Goal: Entertainment & Leisure: Consume media (video, audio)

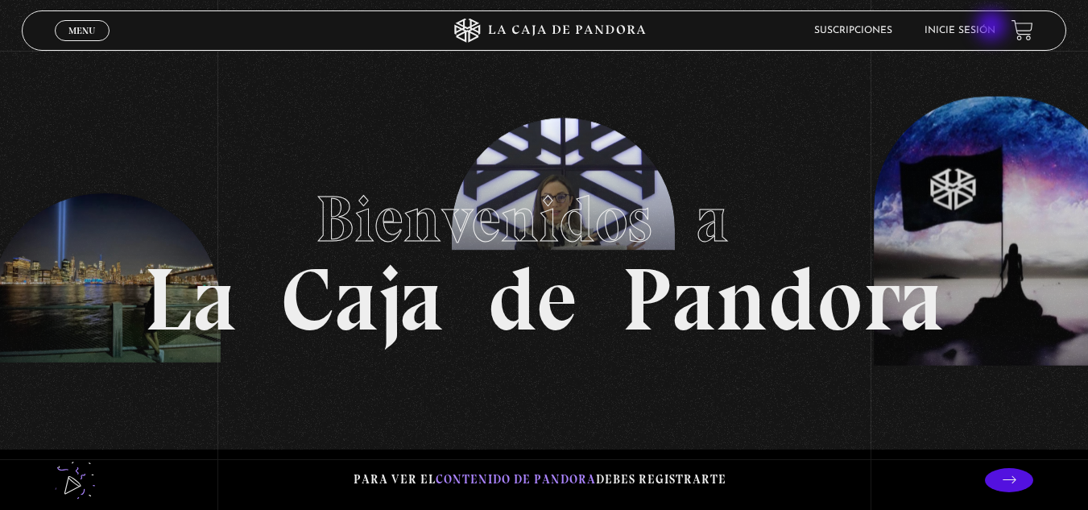
click at [993, 27] on link "Inicie sesión" at bounding box center [959, 31] width 71 height 10
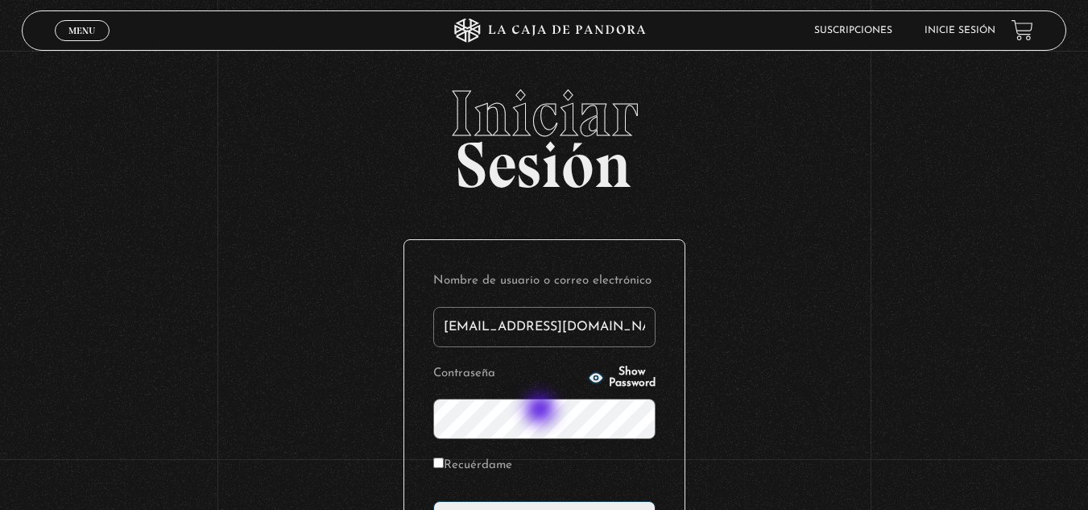
type input "cinthiariverahidalgo@gmail.com"
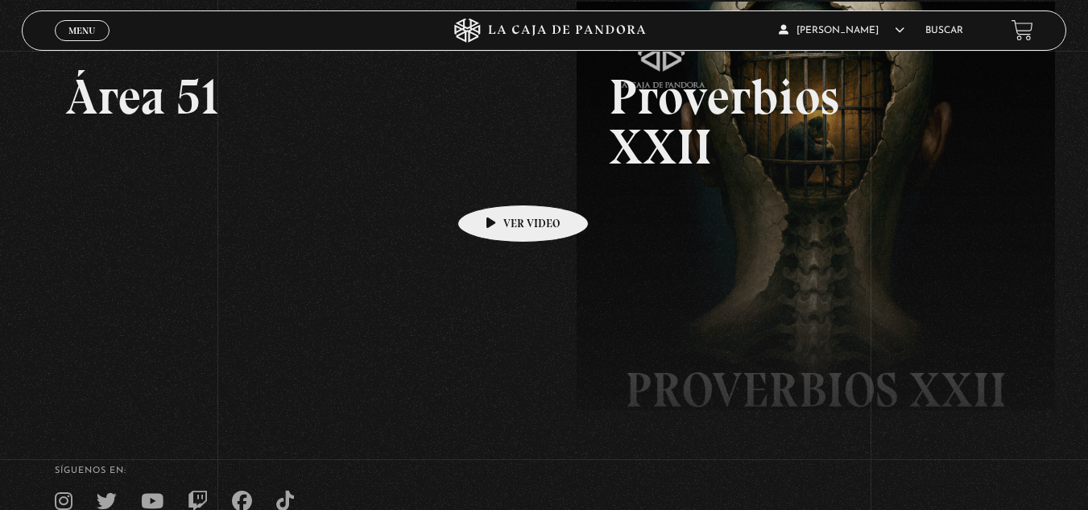
scroll to position [248, 0]
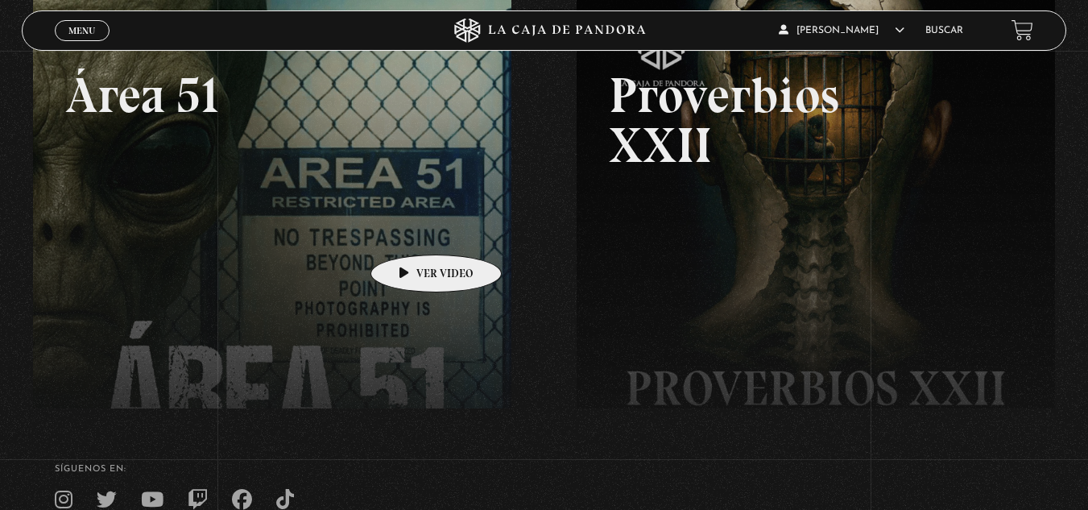
click at [411, 230] on link at bounding box center [577, 255] width 1088 height 510
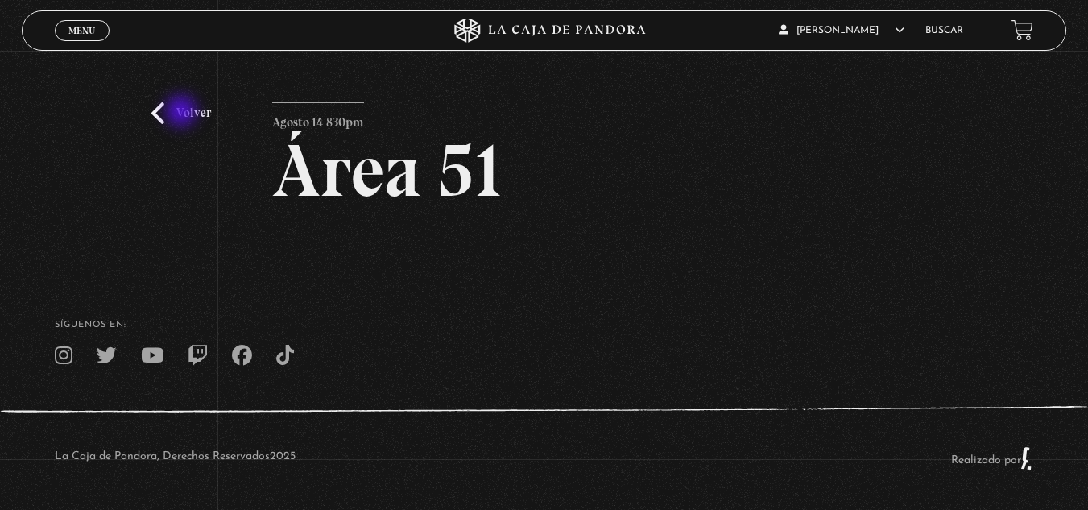
click at [183, 113] on link "Volver" at bounding box center [181, 113] width 60 height 22
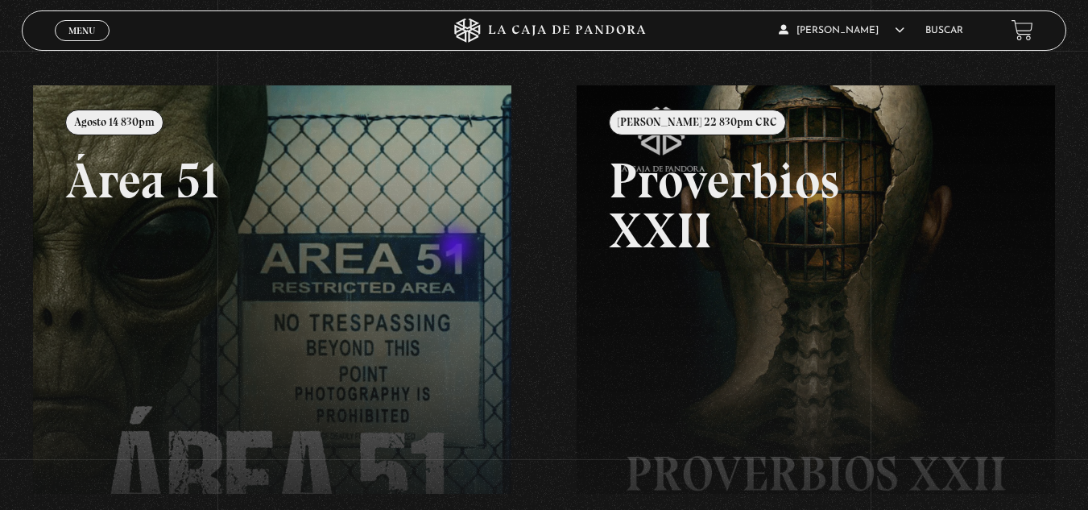
scroll to position [176, 0]
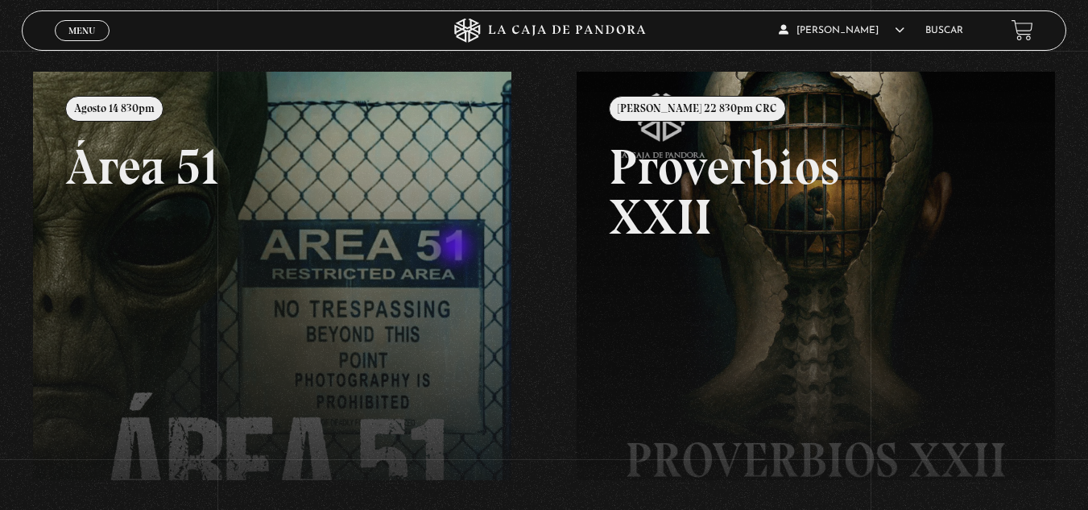
click at [456, 248] on link at bounding box center [577, 327] width 1088 height 510
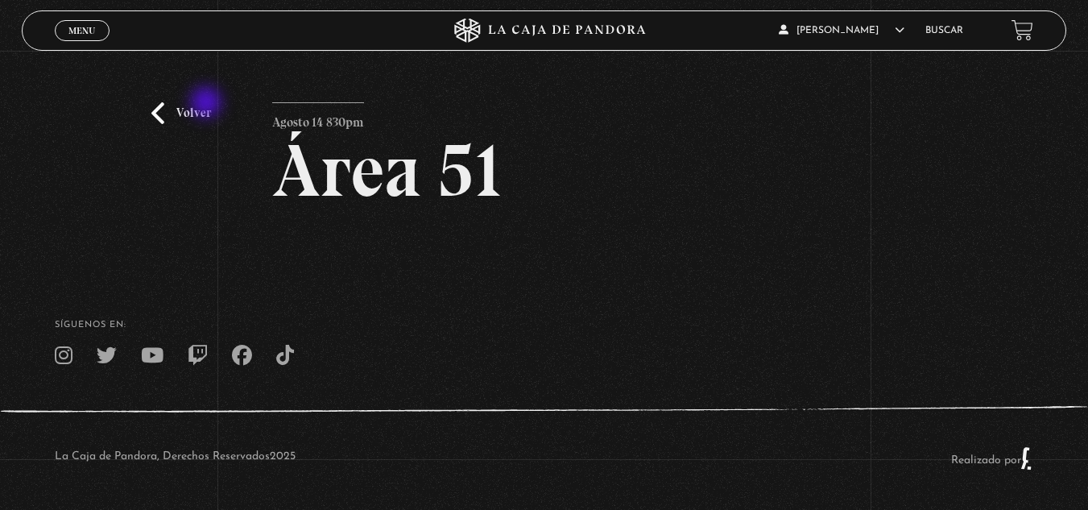
click at [208, 104] on link "Volver" at bounding box center [181, 113] width 60 height 22
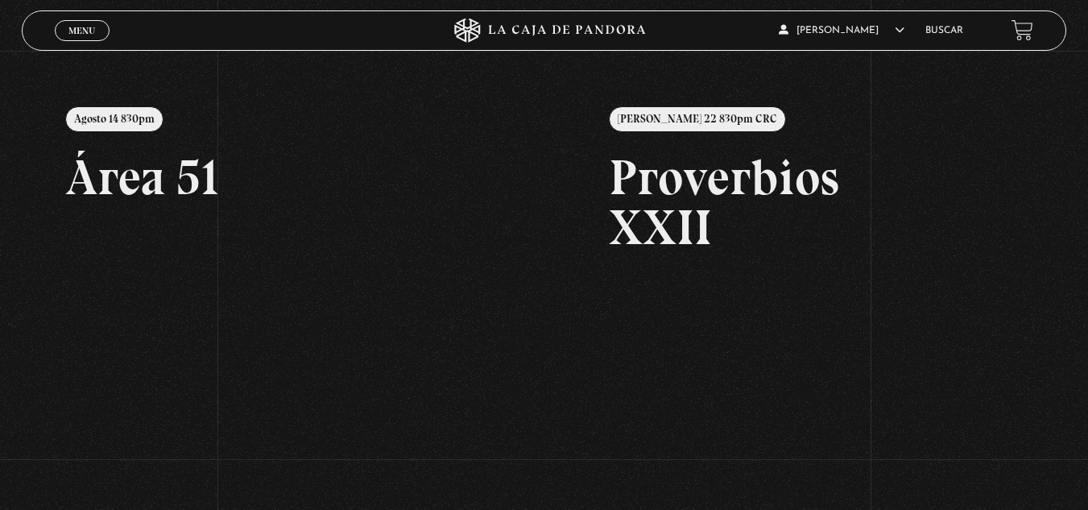
scroll to position [167, 0]
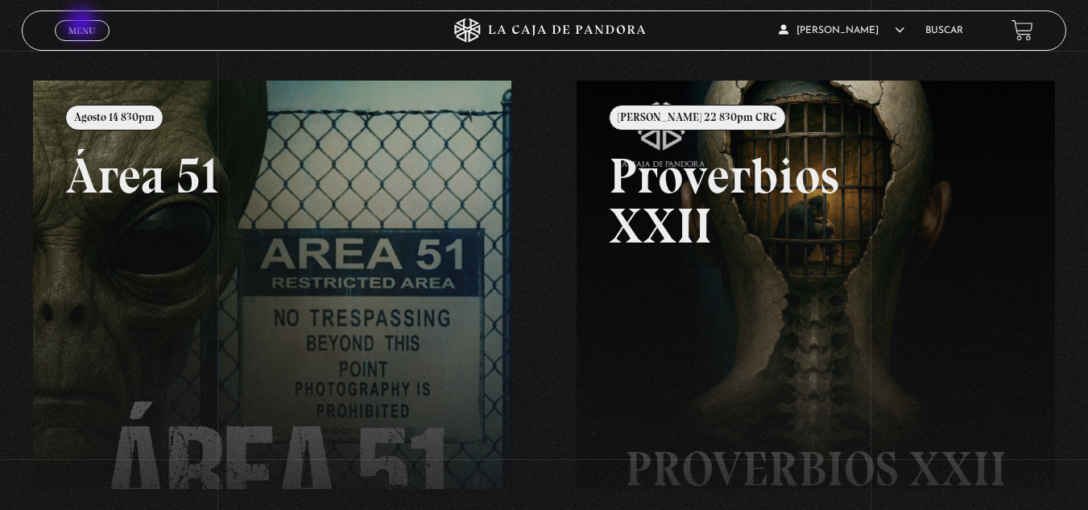
click at [83, 26] on span "Menu" at bounding box center [81, 31] width 27 height 10
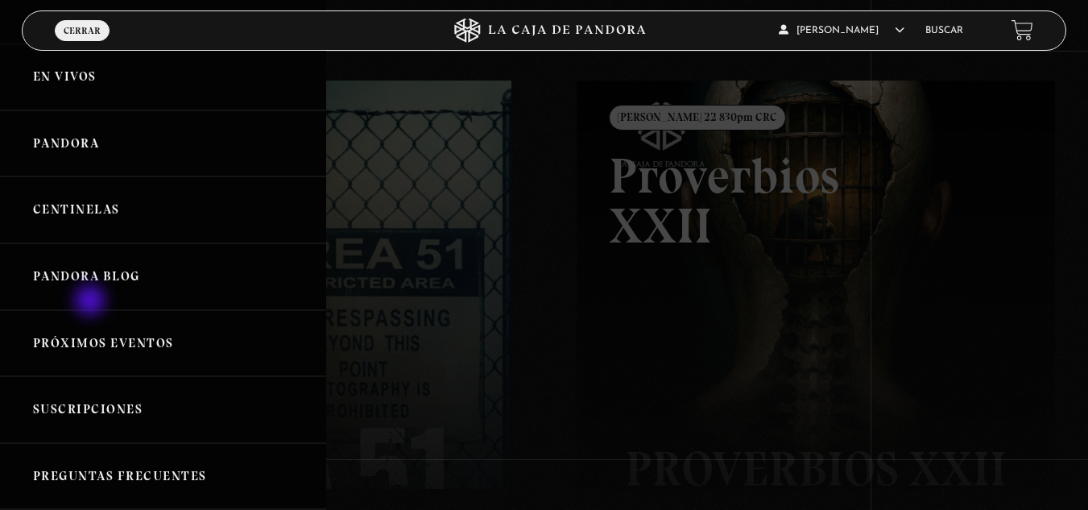
scroll to position [0, 0]
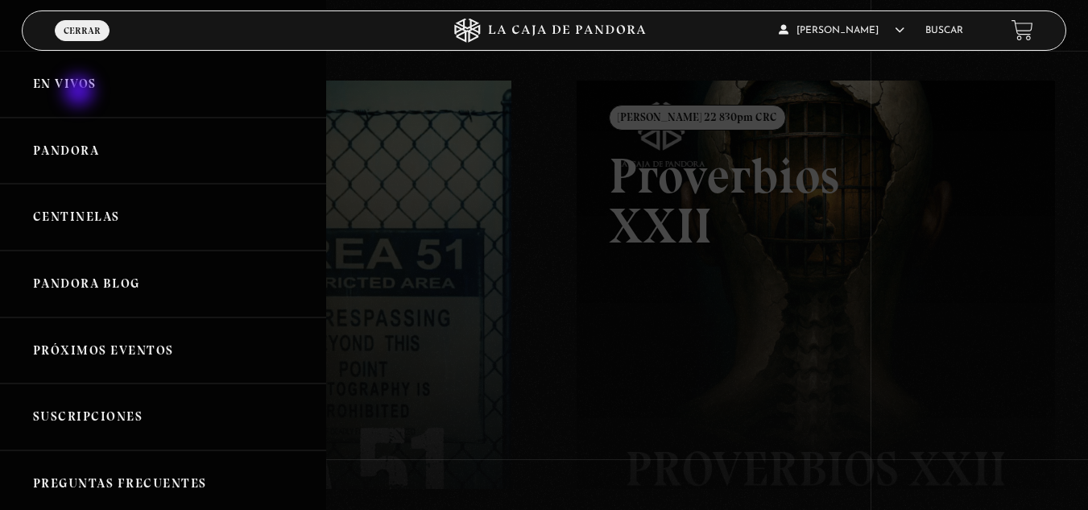
click at [81, 93] on link "En vivos" at bounding box center [163, 84] width 326 height 67
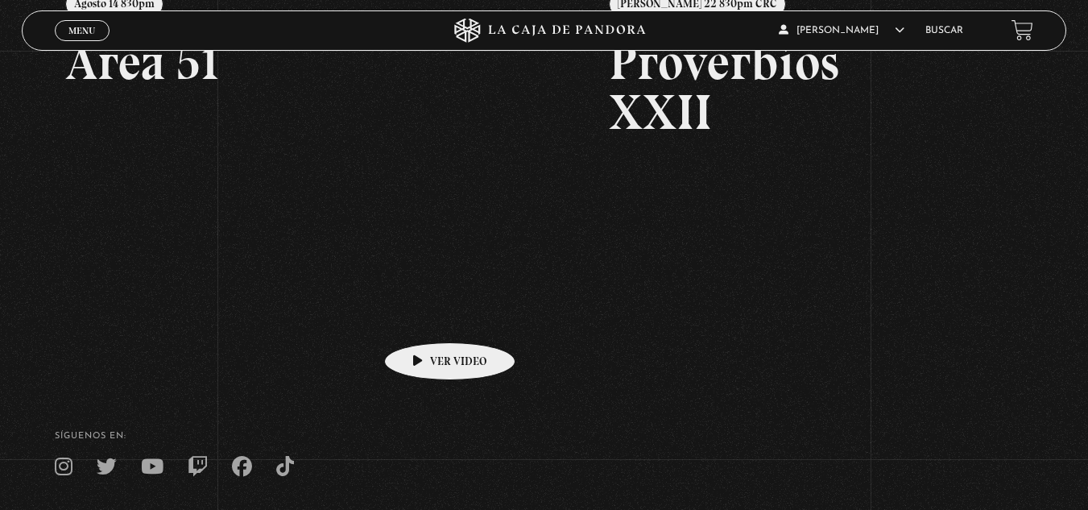
scroll to position [283, 0]
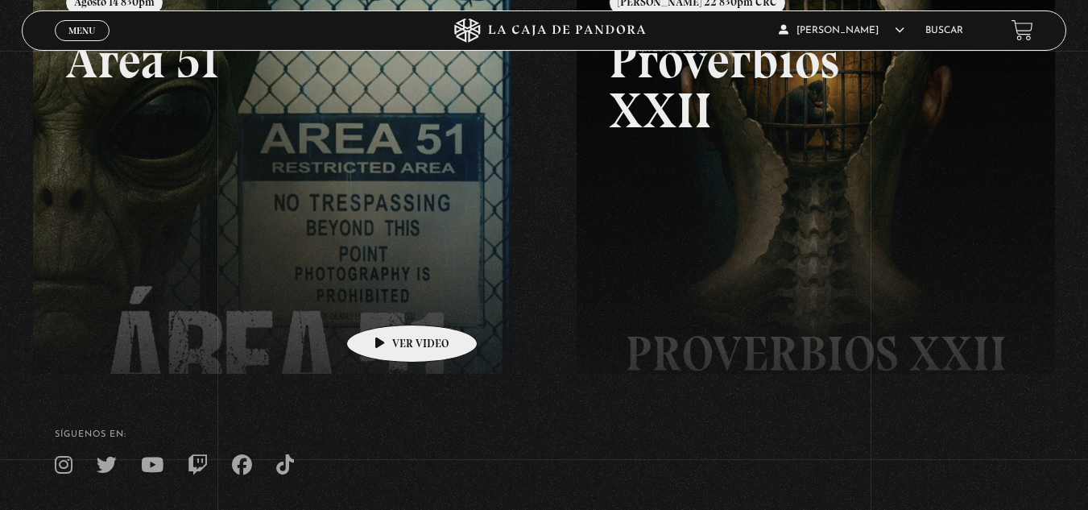
click at [386, 300] on link at bounding box center [577, 220] width 1088 height 510
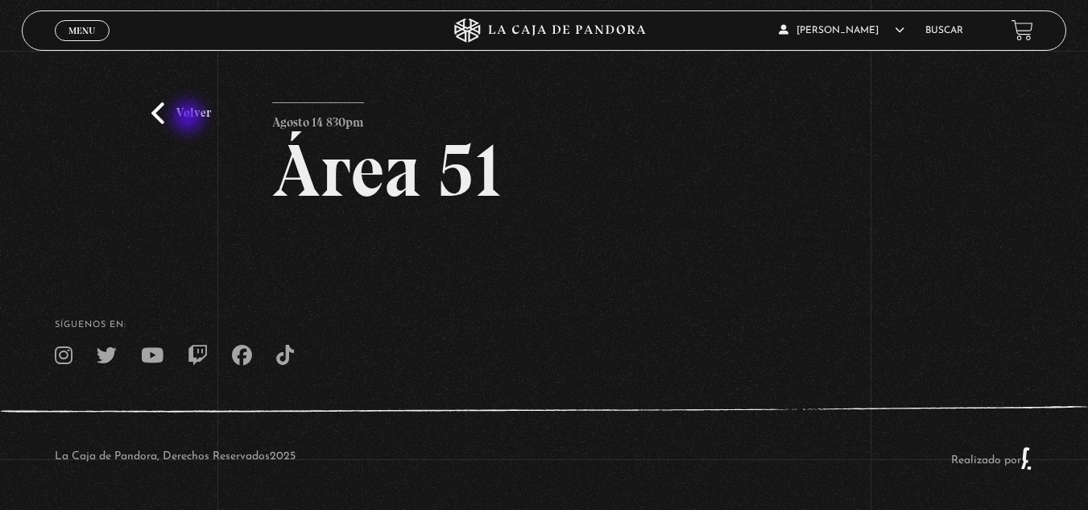
click at [190, 118] on link "Volver" at bounding box center [181, 113] width 60 height 22
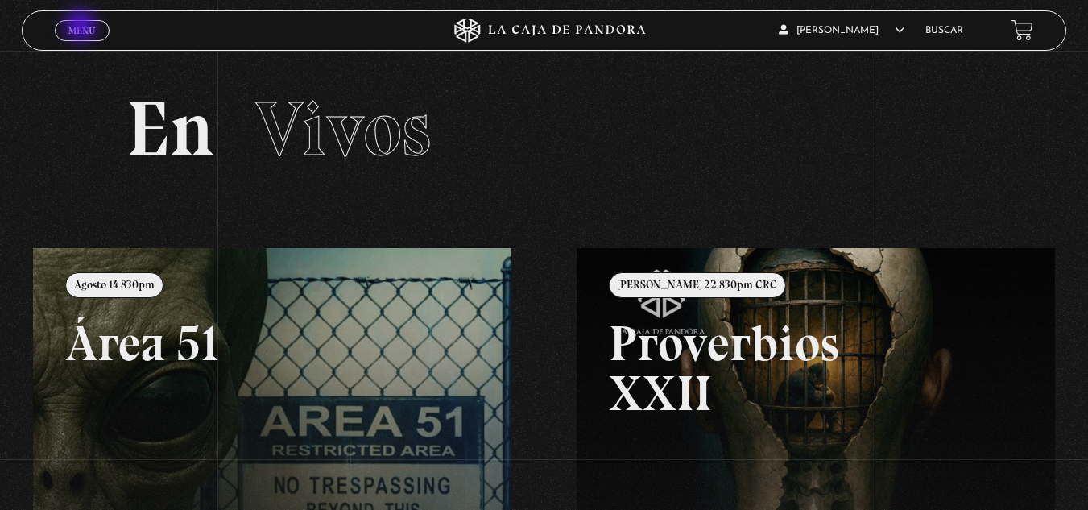
click at [84, 29] on span "Menu" at bounding box center [81, 31] width 27 height 10
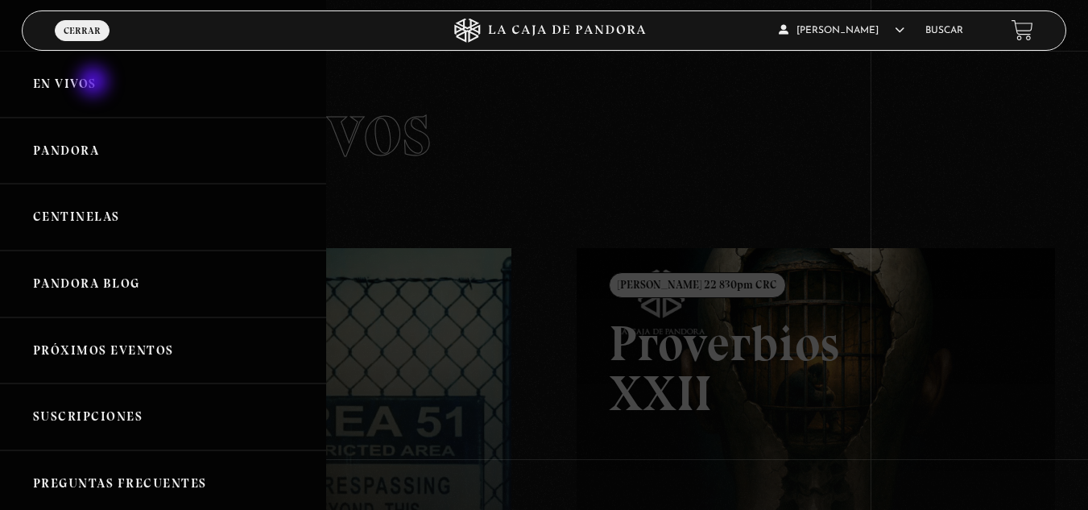
click at [95, 83] on link "En vivos" at bounding box center [163, 84] width 326 height 67
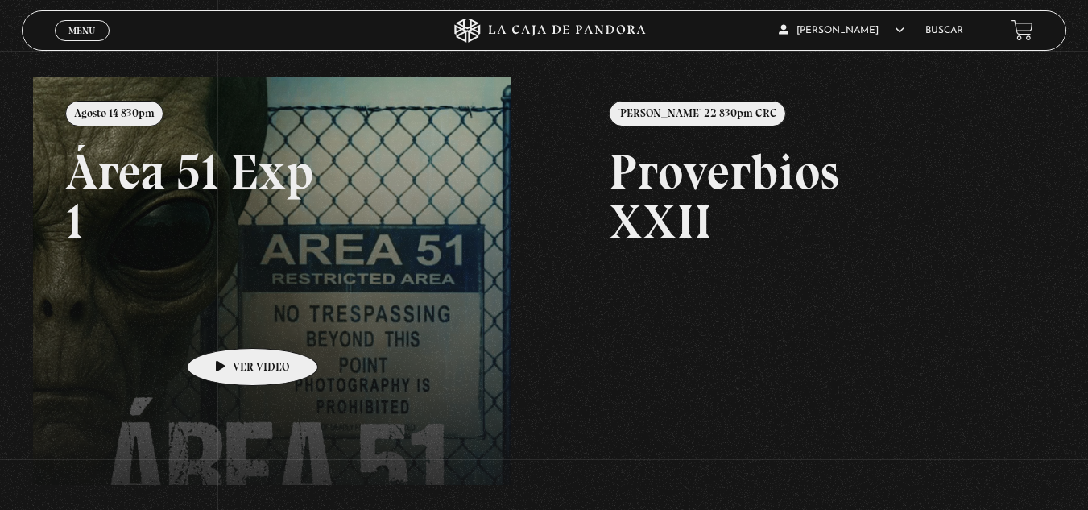
scroll to position [196, 0]
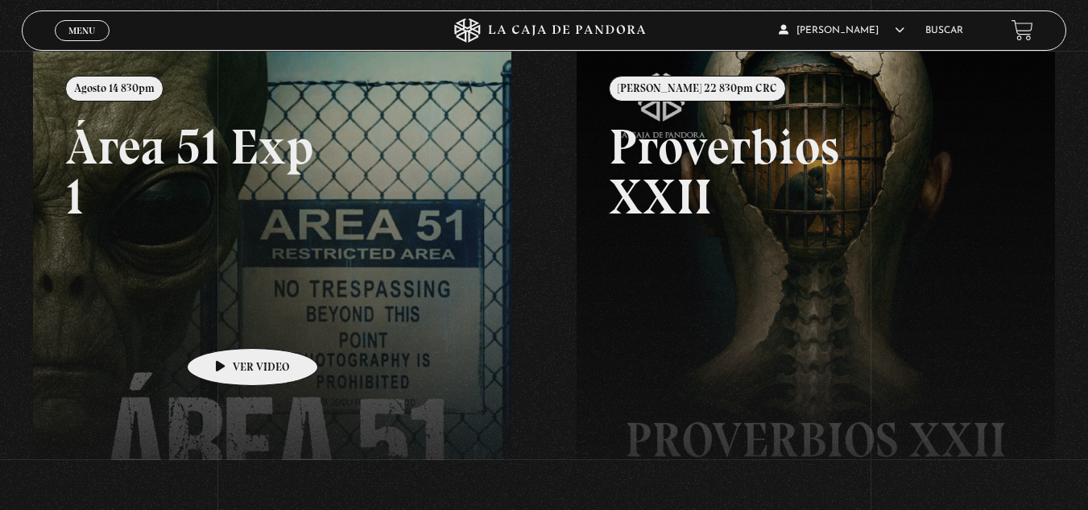
click at [227, 324] on link at bounding box center [577, 307] width 1088 height 510
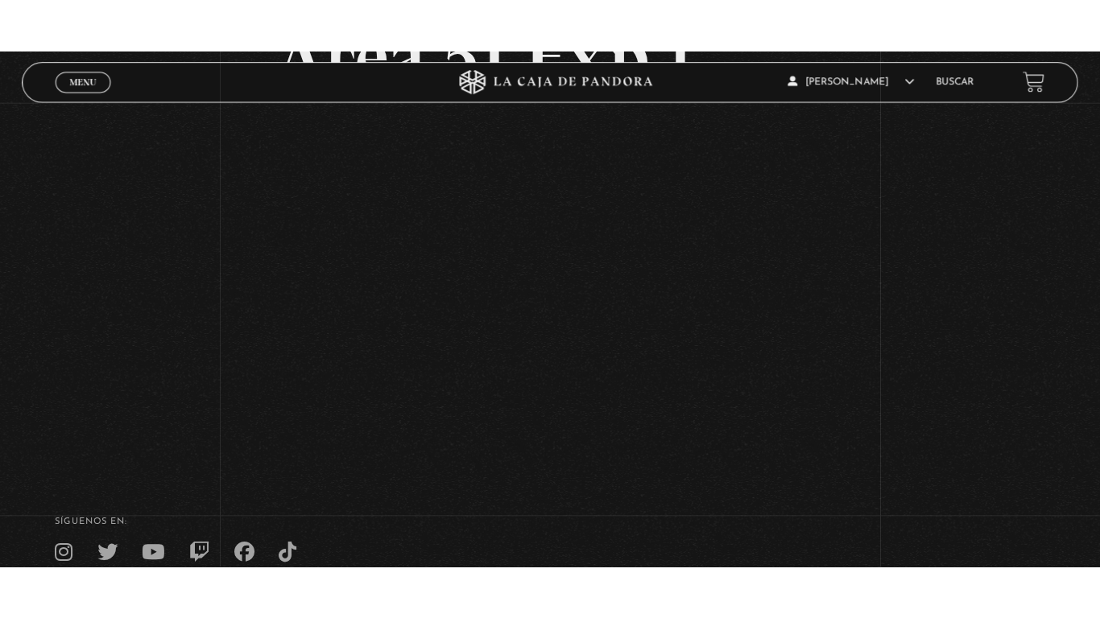
scroll to position [167, 0]
